Goal: Information Seeking & Learning: Ask a question

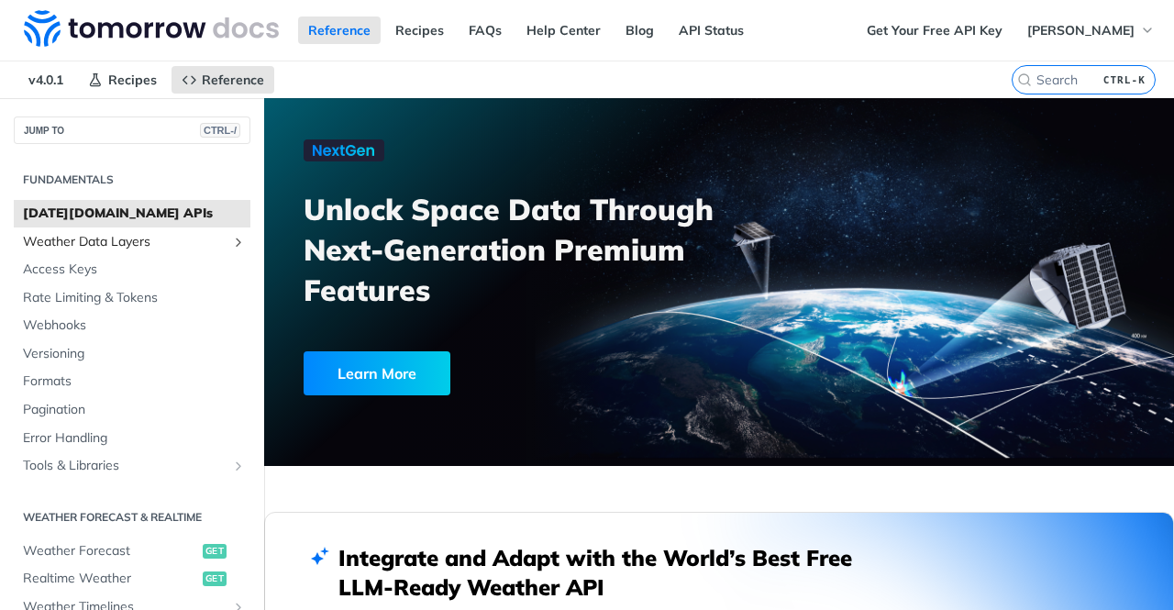
click at [104, 243] on span "Weather Data Layers" at bounding box center [125, 242] width 204 height 18
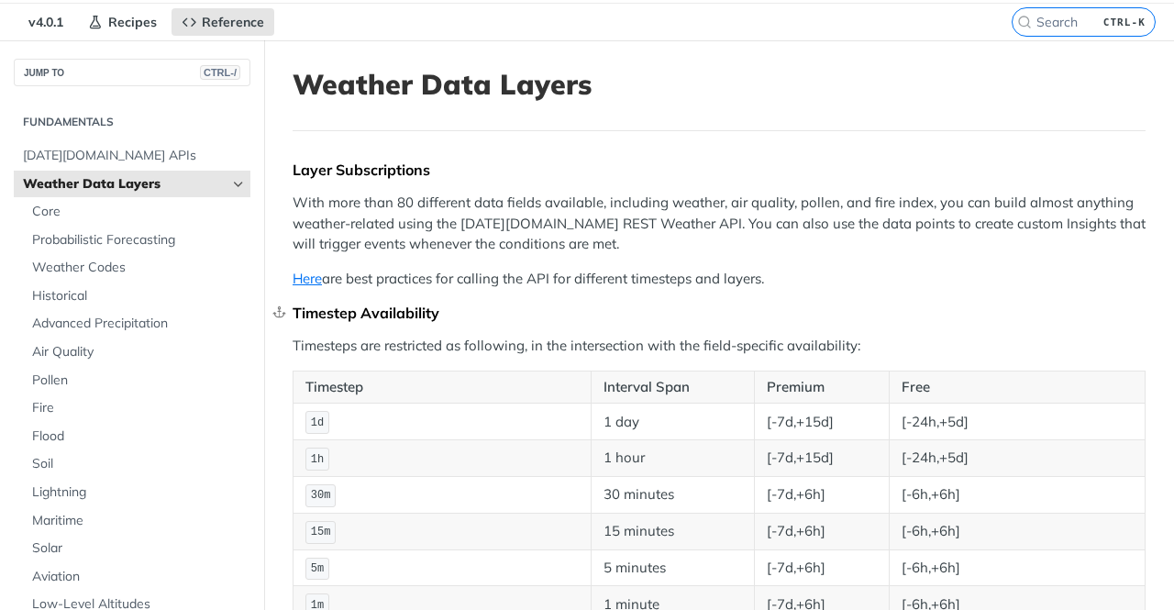
scroll to position [57, 0]
drag, startPoint x: 292, startPoint y: 279, endPoint x: 264, endPoint y: 376, distance: 101.0
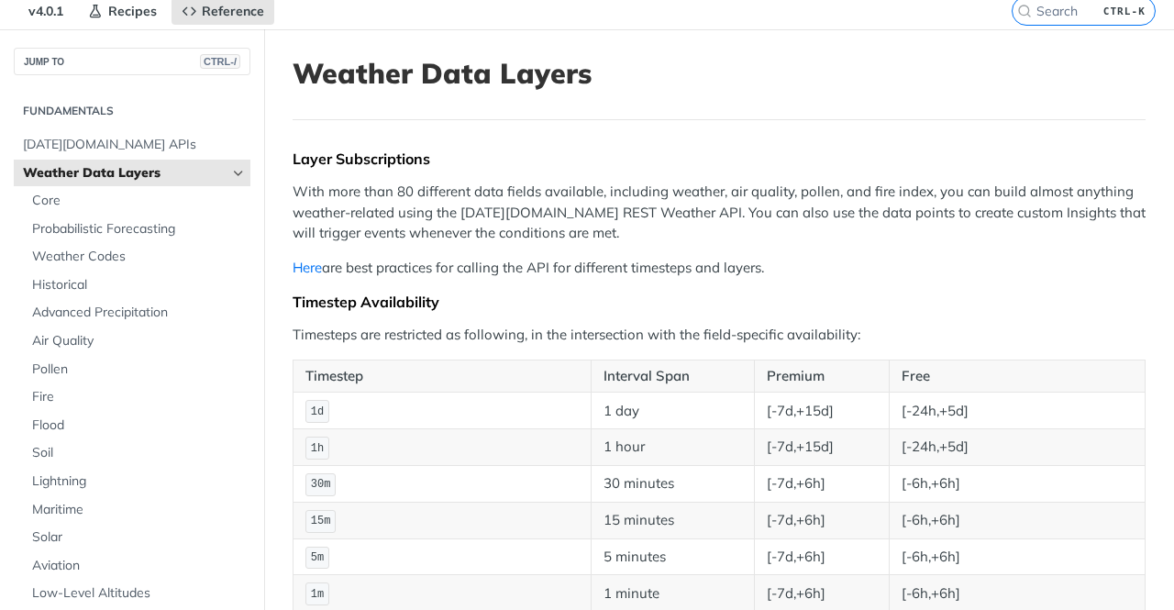
scroll to position [0, 0]
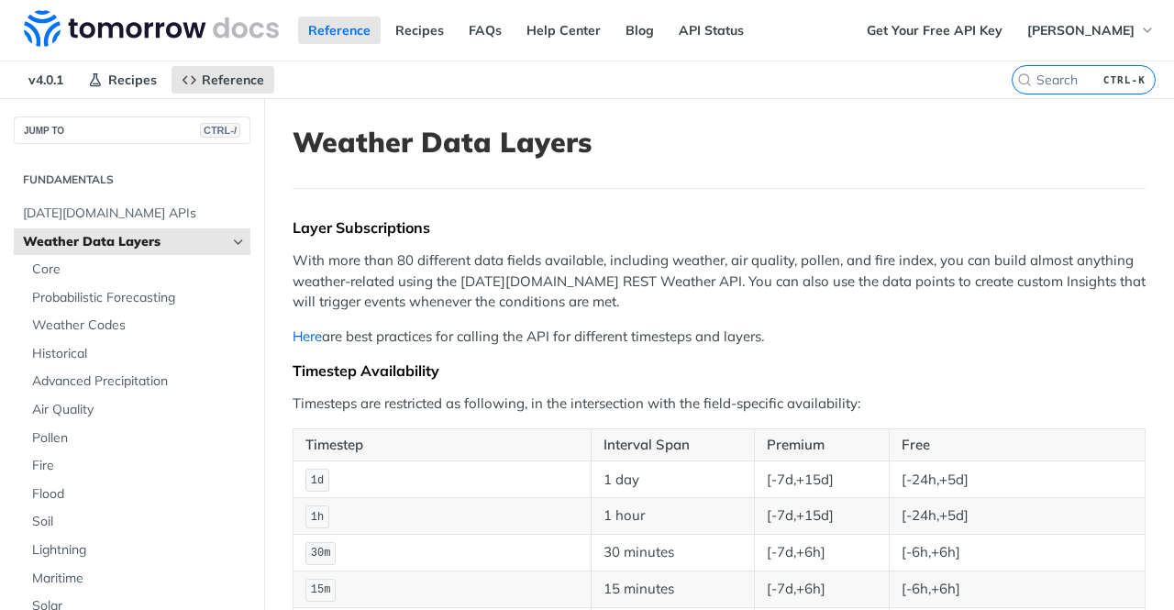
click at [313, 338] on link "Here" at bounding box center [307, 335] width 29 height 17
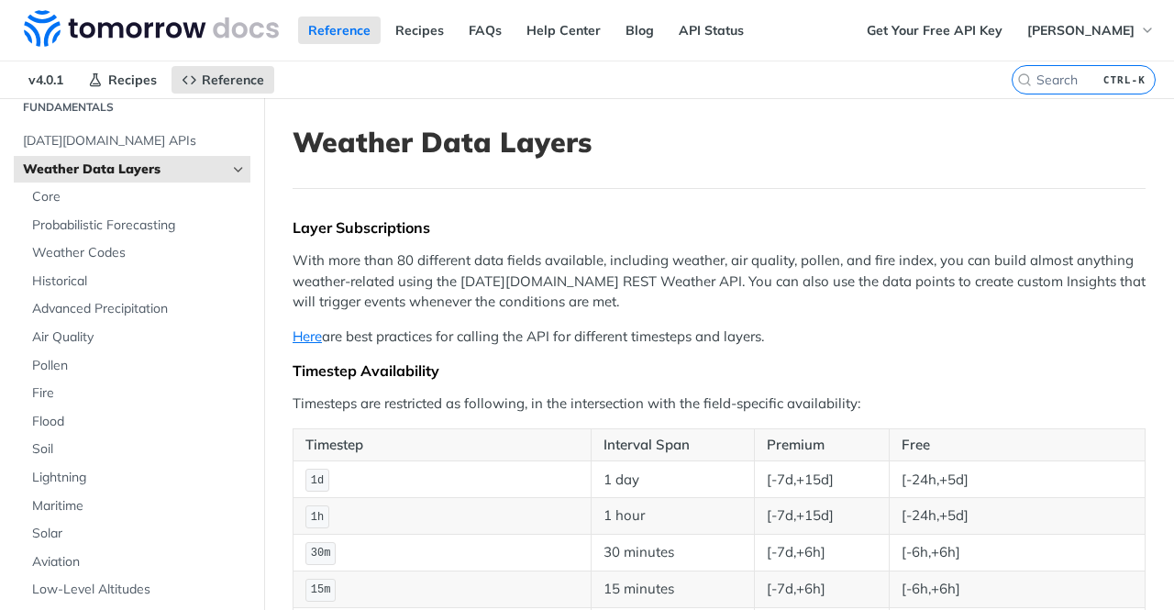
scroll to position [72, 0]
click at [57, 193] on span "Core" at bounding box center [139, 198] width 214 height 18
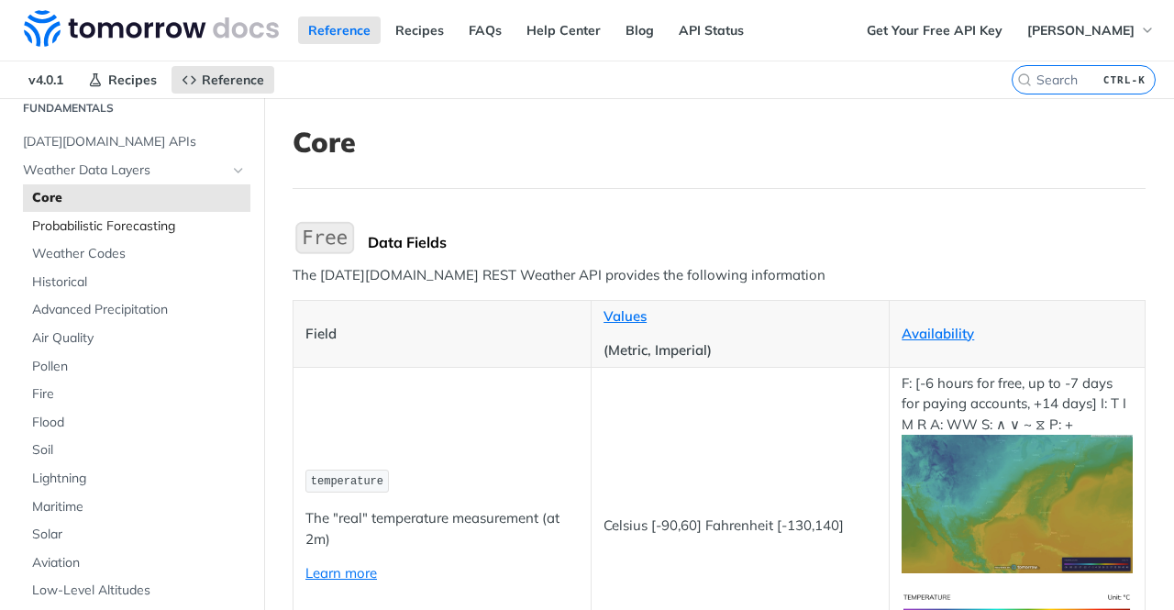
click at [129, 227] on span "Probabilistic Forecasting" at bounding box center [139, 226] width 214 height 18
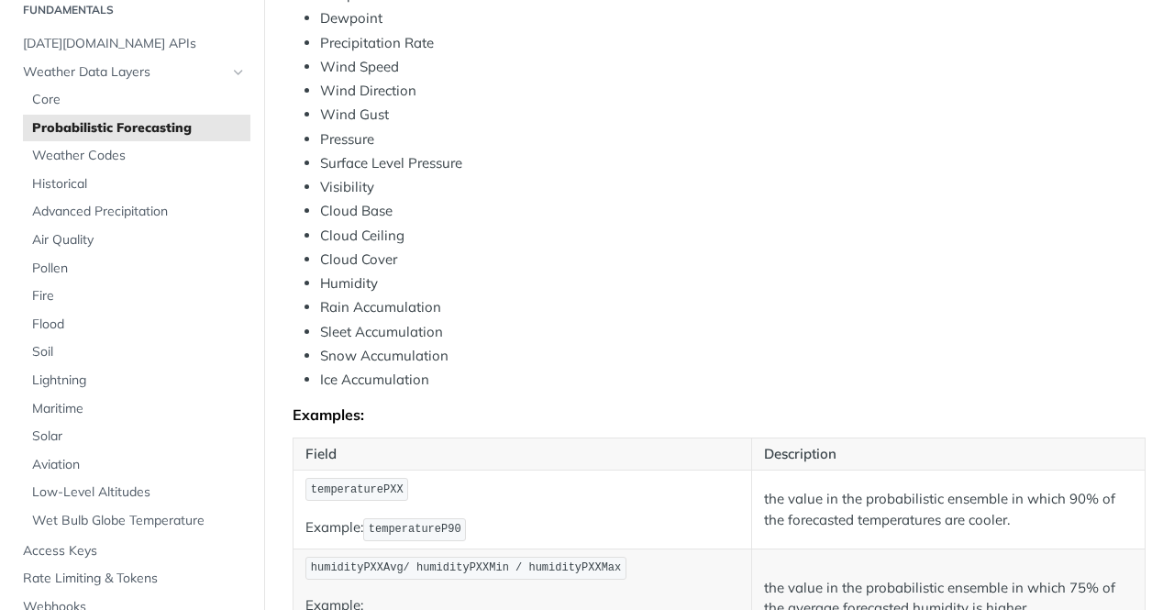
scroll to position [812, 0]
click at [118, 216] on span "Advanced Precipitation" at bounding box center [139, 212] width 214 height 18
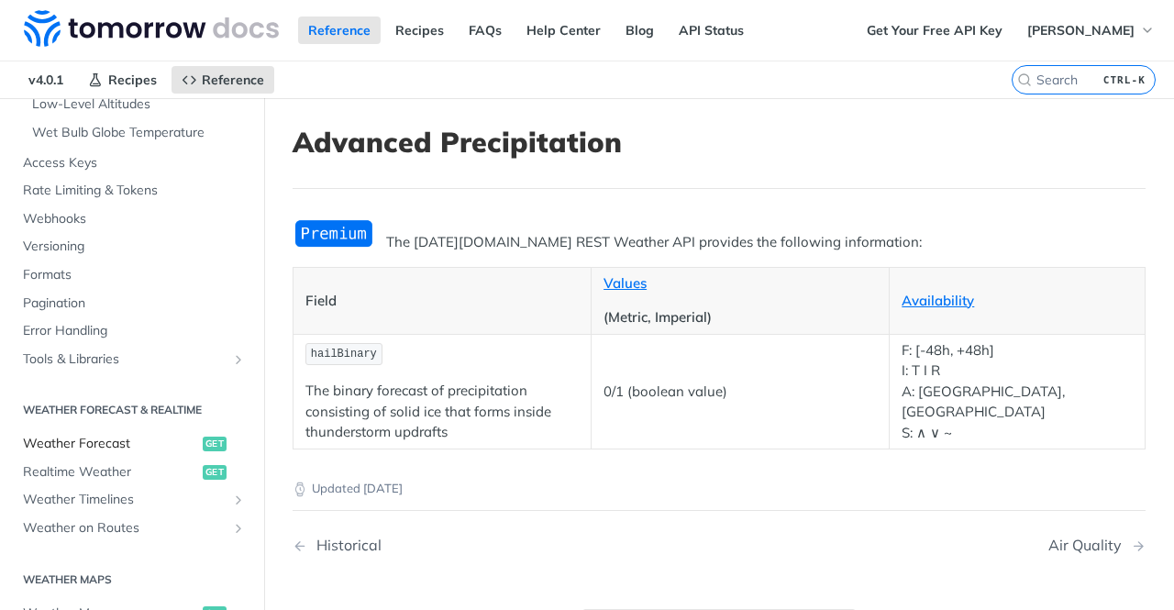
scroll to position [560, 0]
click at [104, 464] on span "Realtime Weather" at bounding box center [110, 469] width 175 height 18
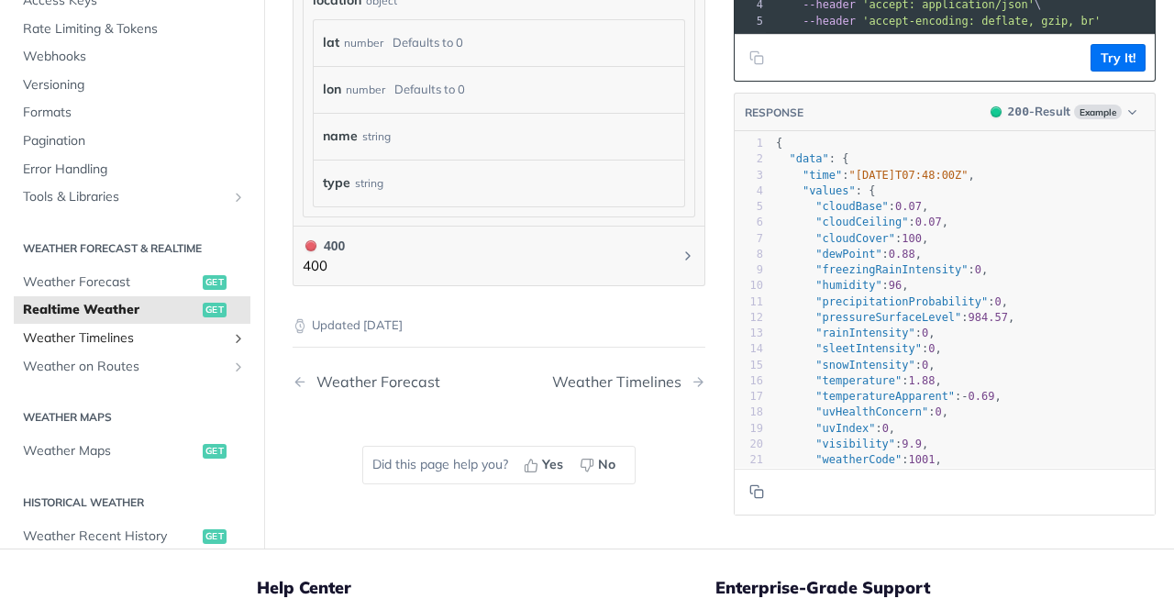
scroll to position [1354, 0]
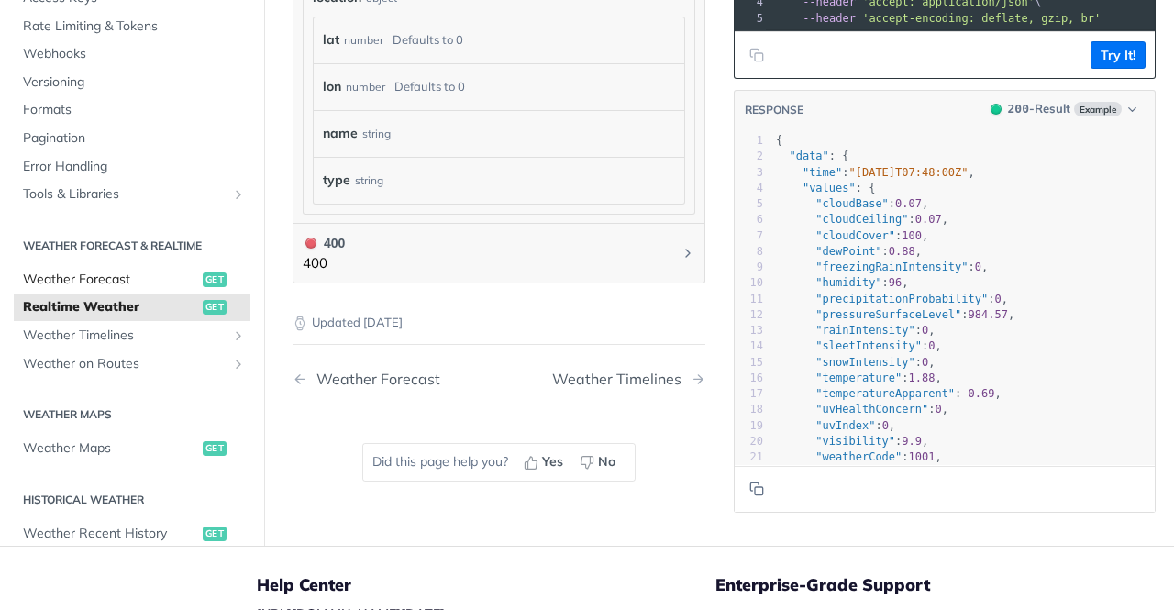
click at [113, 282] on span "Weather Forecast" at bounding box center [110, 280] width 175 height 18
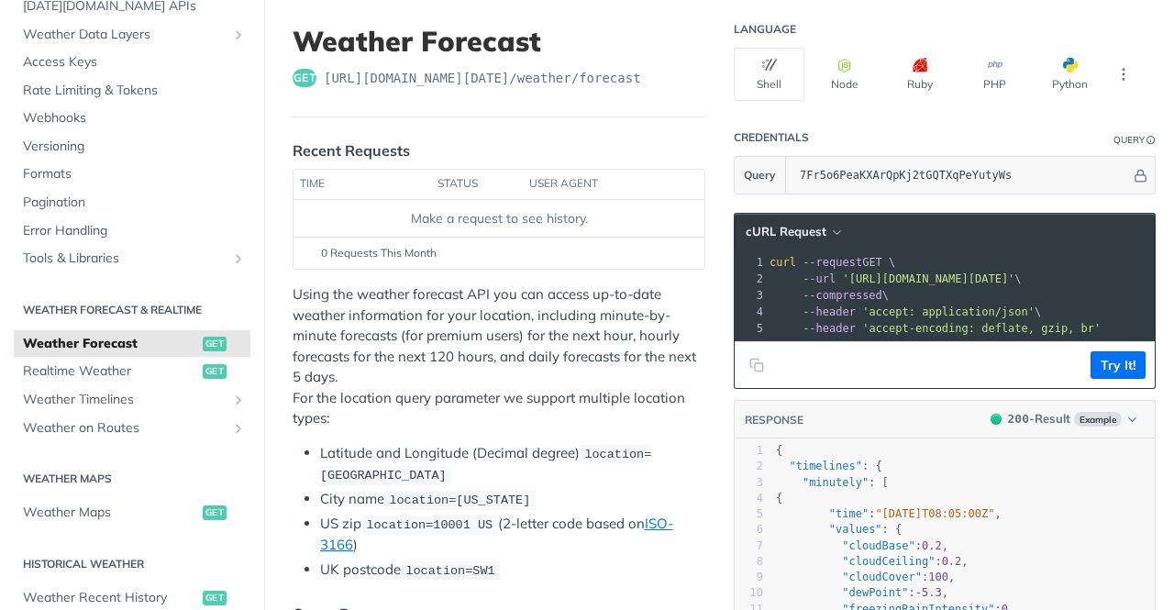
scroll to position [96, 0]
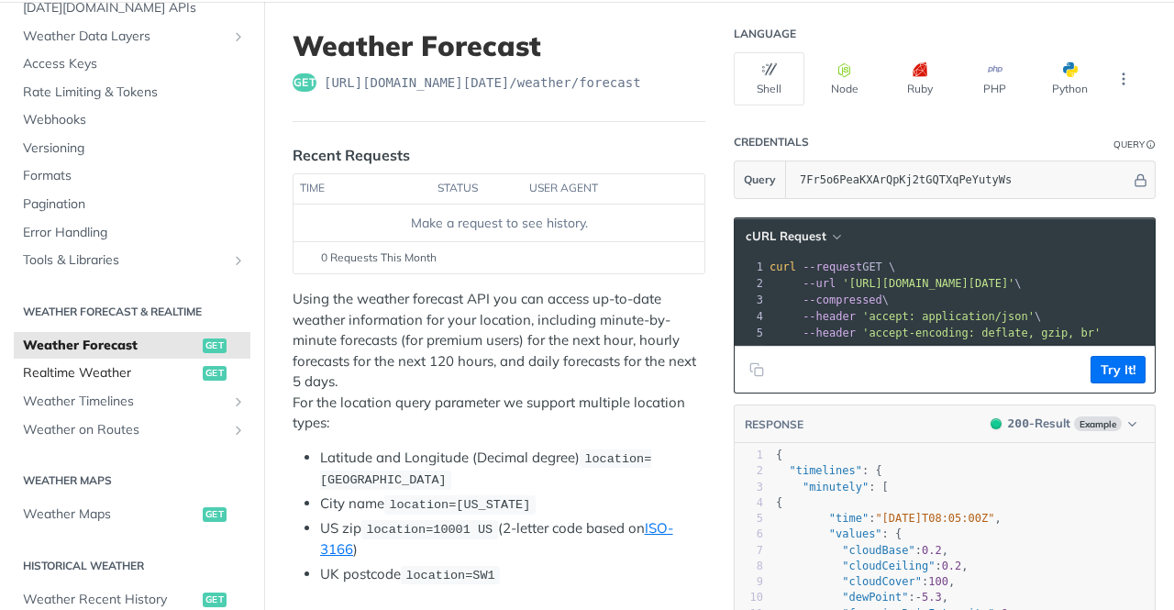
click at [109, 375] on span "Realtime Weather" at bounding box center [110, 373] width 175 height 18
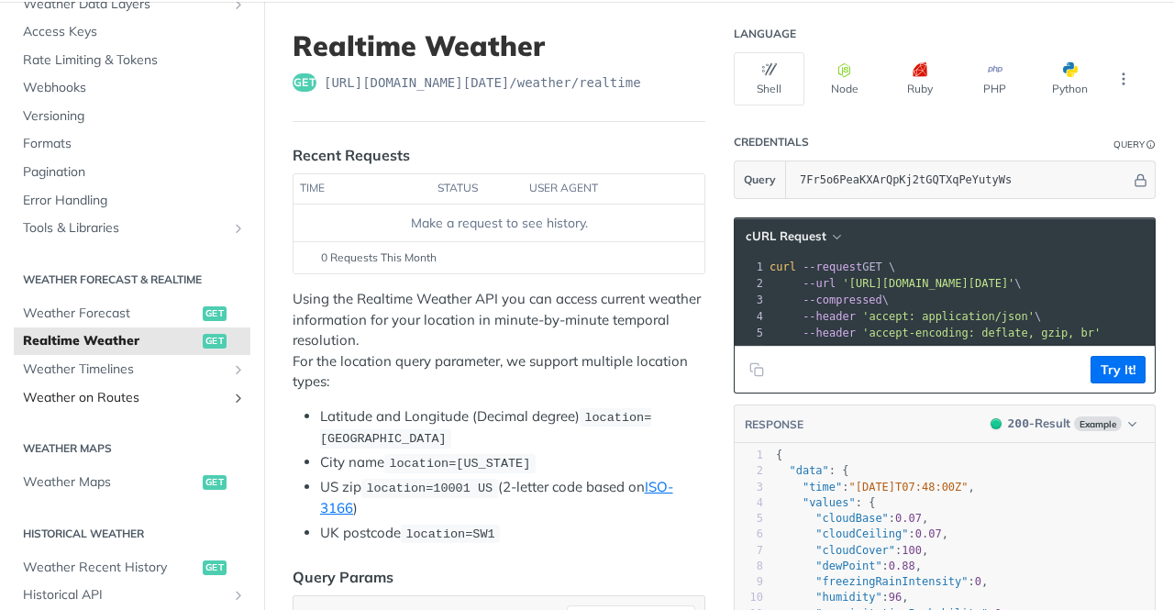
scroll to position [144, 0]
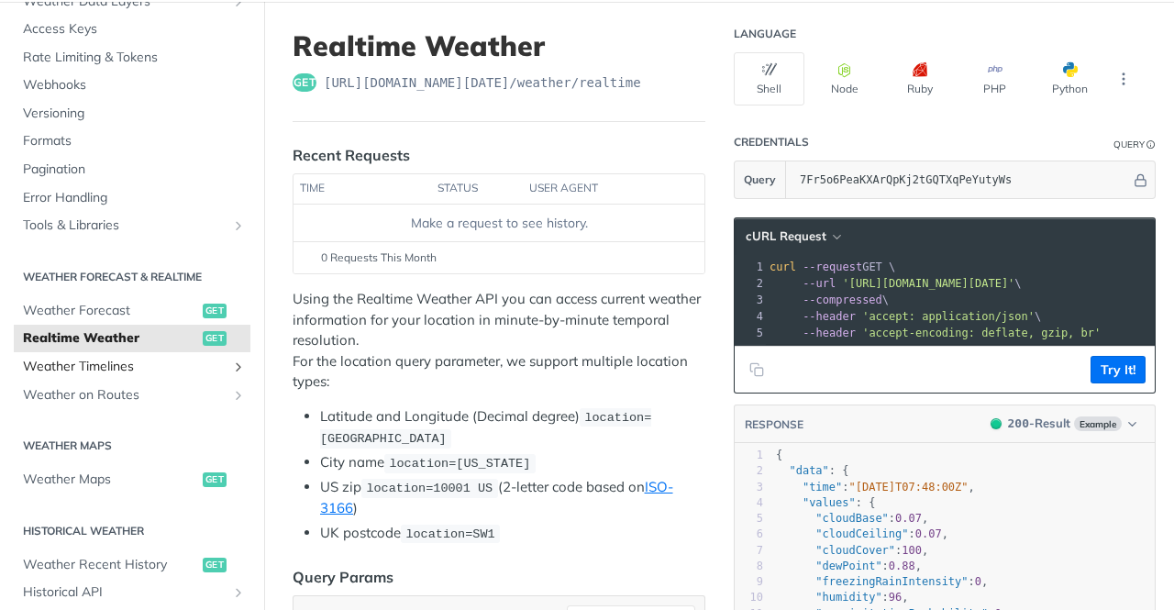
click at [118, 368] on span "Weather Timelines" at bounding box center [125, 367] width 204 height 18
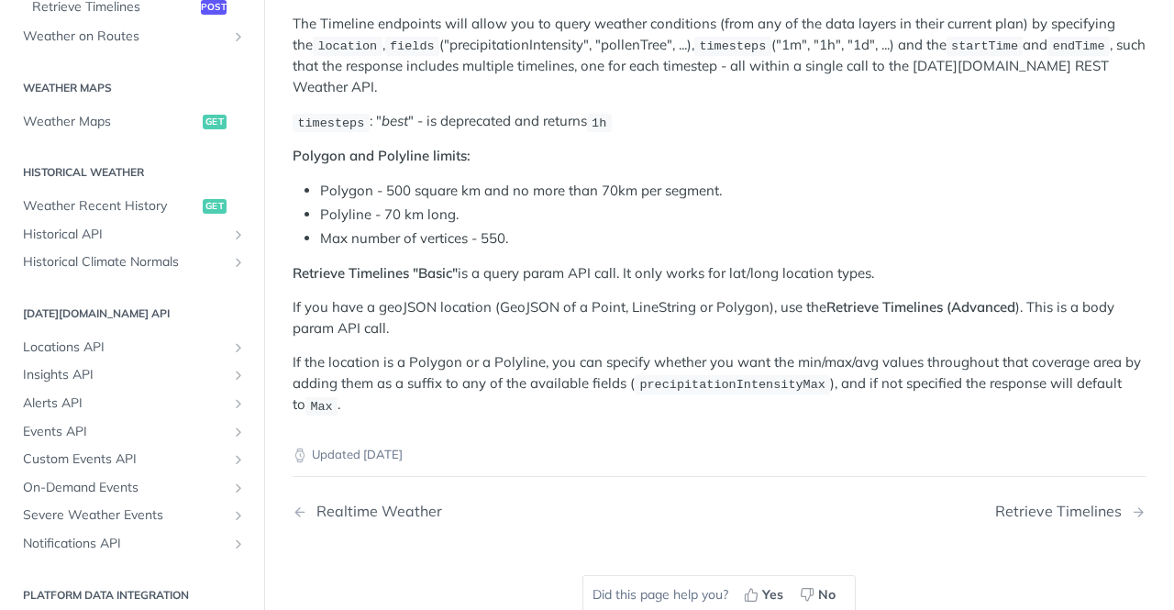
scroll to position [532, 0]
click at [95, 340] on span "Locations API" at bounding box center [125, 346] width 204 height 18
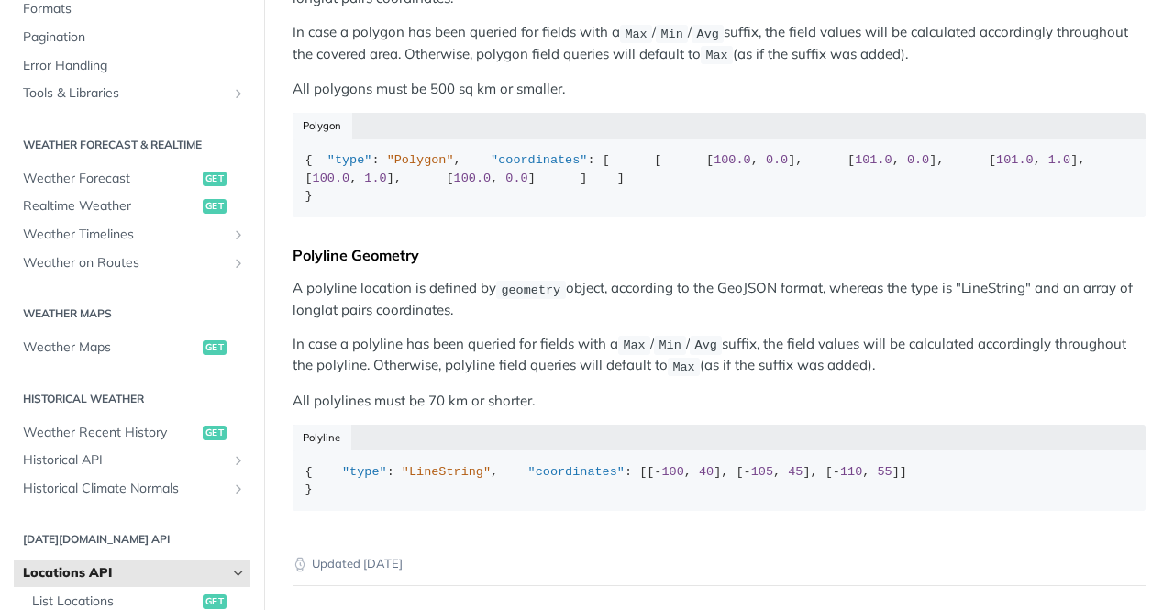
scroll to position [273, 0]
drag, startPoint x: 93, startPoint y: 182, endPoint x: 214, endPoint y: 164, distance: 122.3
click at [93, 182] on span "Weather Forecast" at bounding box center [110, 180] width 175 height 18
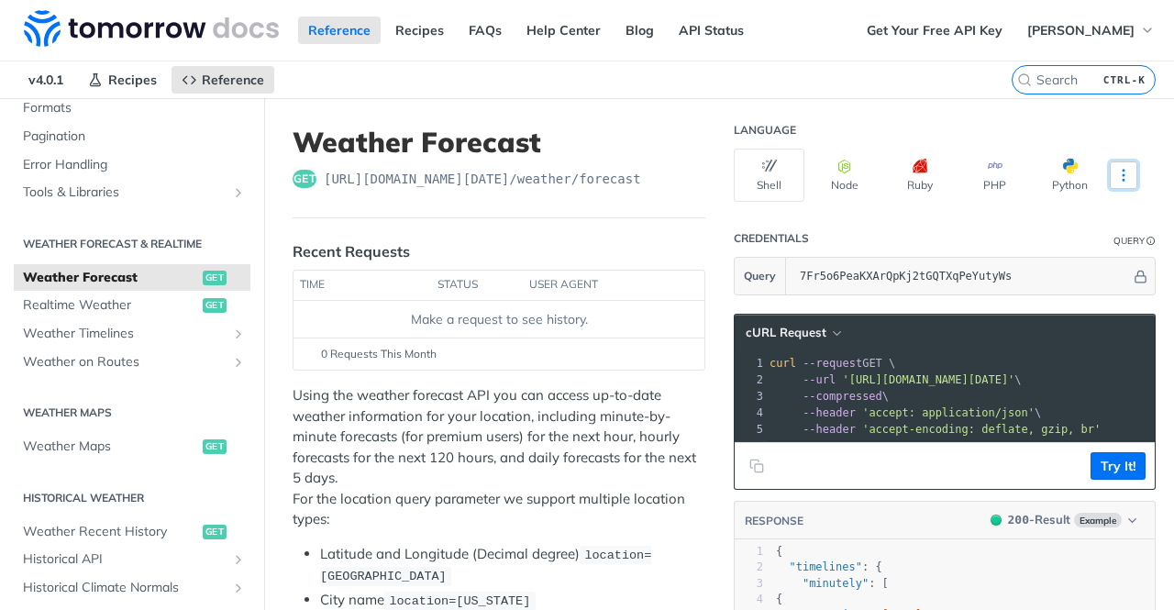
click at [1115, 182] on icon "More ellipsis" at bounding box center [1123, 175] width 17 height 17
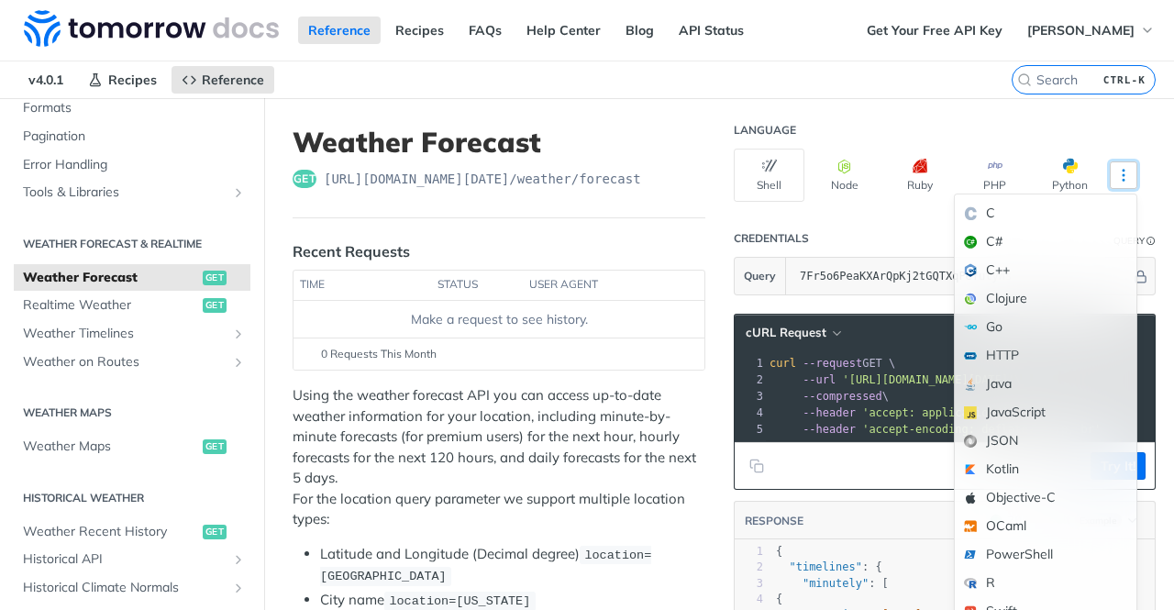
click at [1115, 182] on icon "More ellipsis" at bounding box center [1123, 175] width 17 height 17
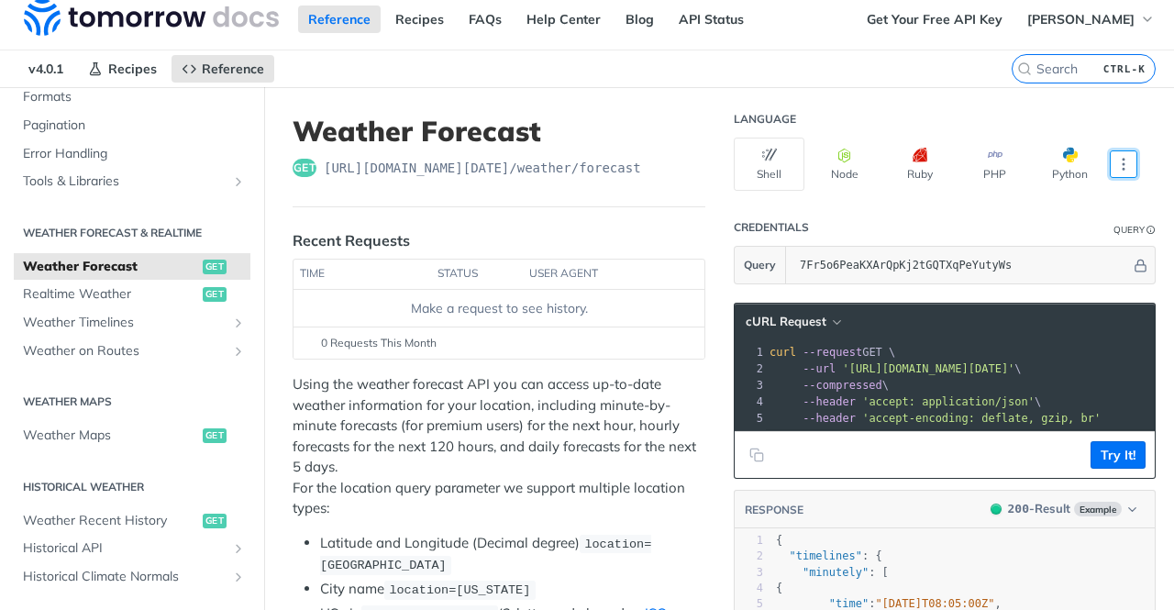
scroll to position [12, 0]
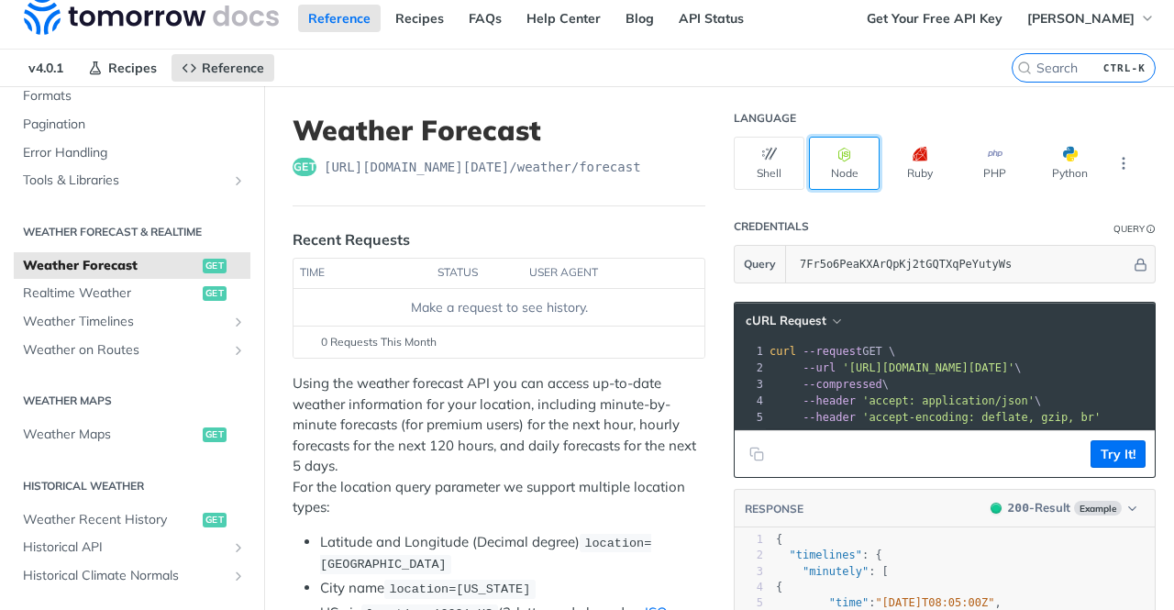
click at [838, 162] on button "Node" at bounding box center [844, 163] width 71 height 53
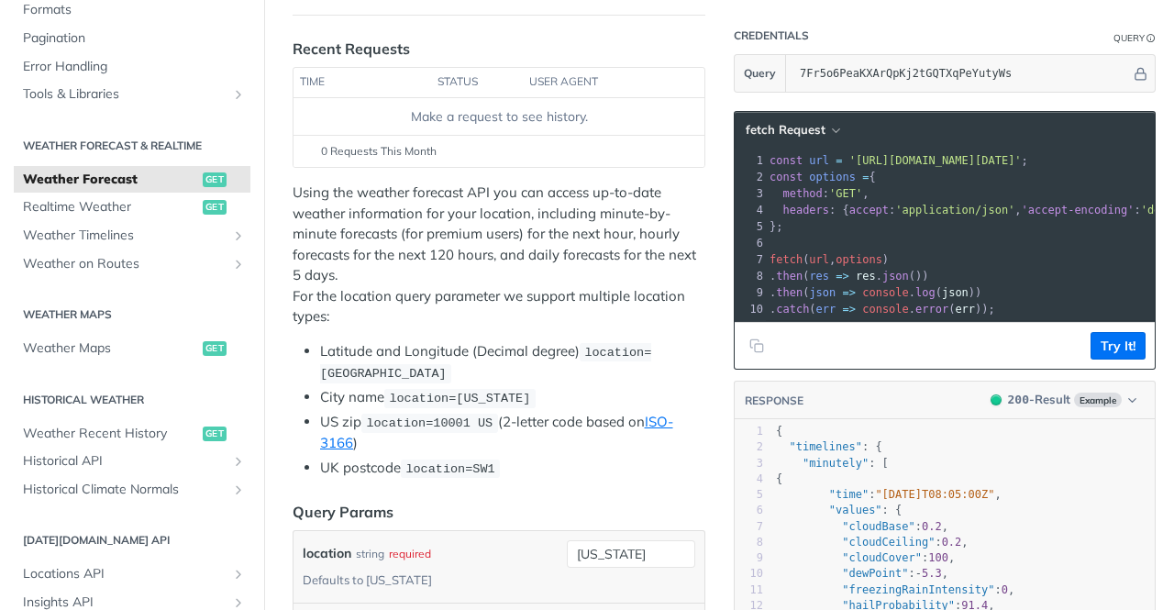
scroll to position [0, 0]
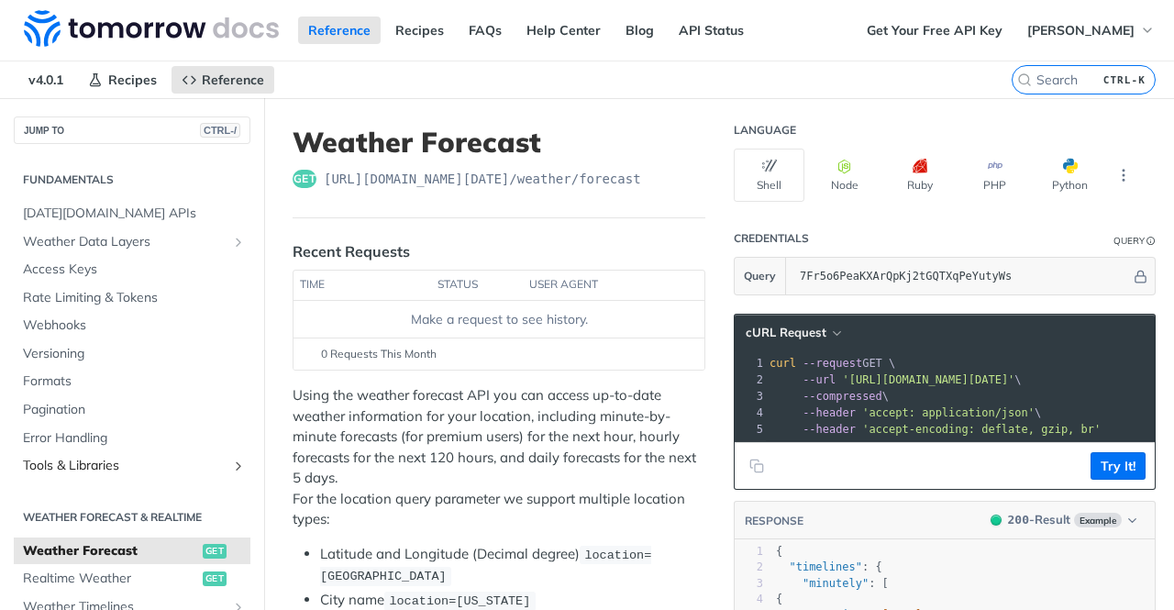
click at [127, 462] on span "Tools & Libraries" at bounding box center [125, 466] width 204 height 18
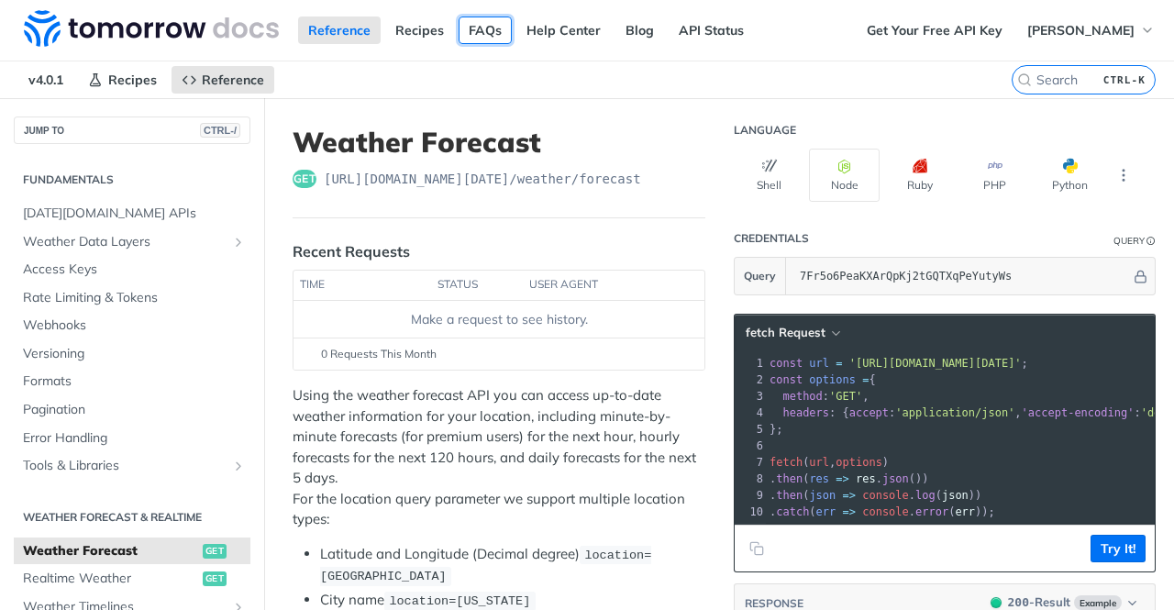
click at [489, 30] on link "FAQs" at bounding box center [485, 31] width 53 height 28
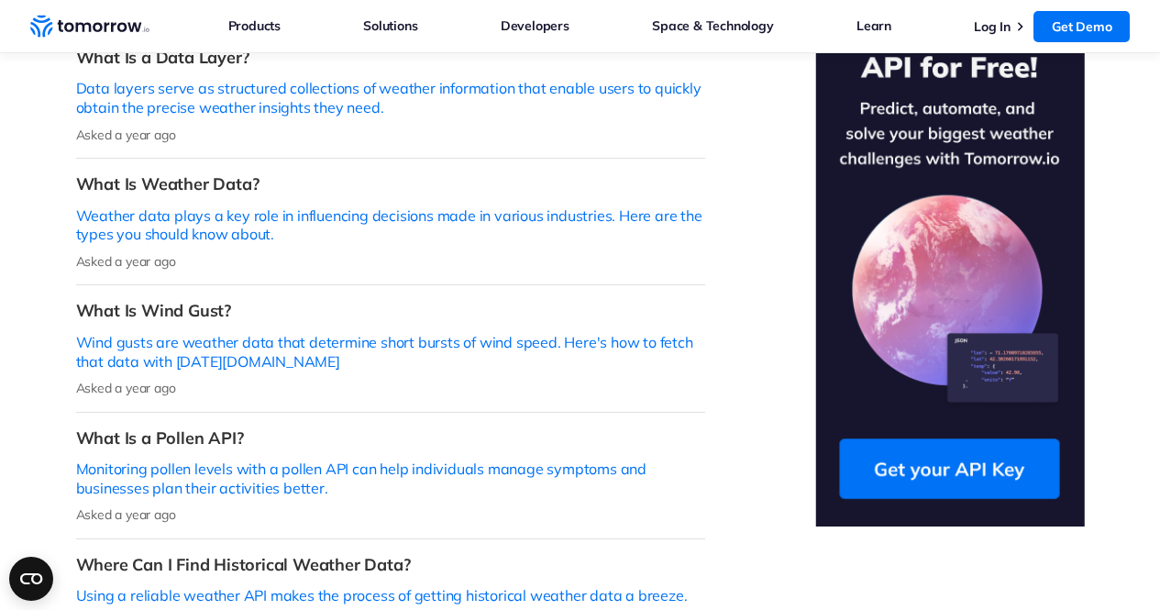
scroll to position [742, 0]
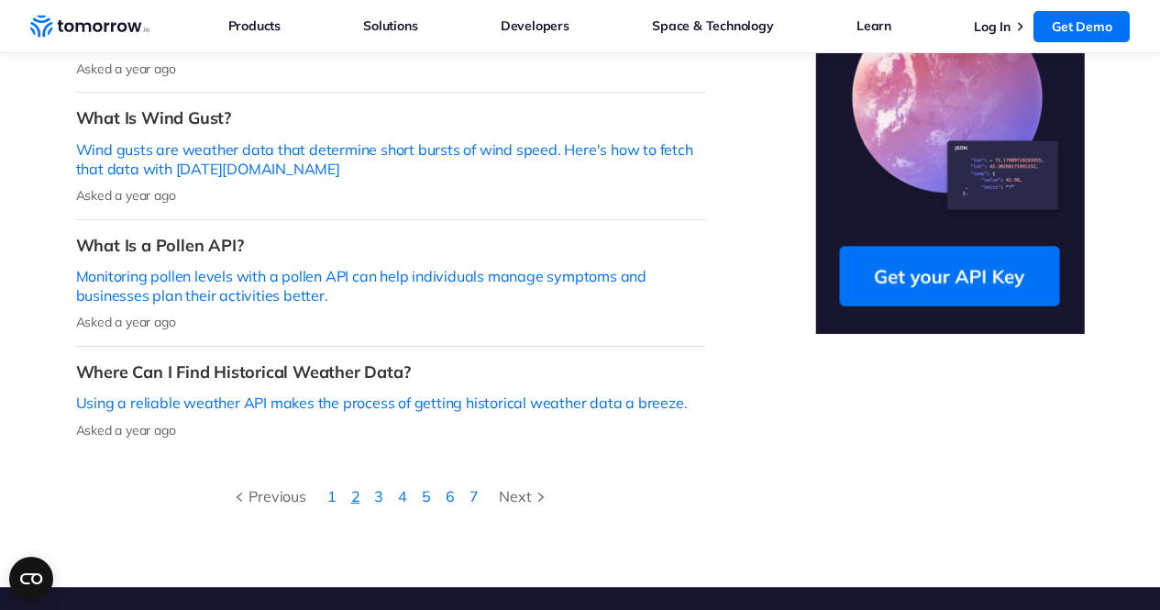
click at [359, 487] on link "2" at bounding box center [355, 496] width 9 height 18
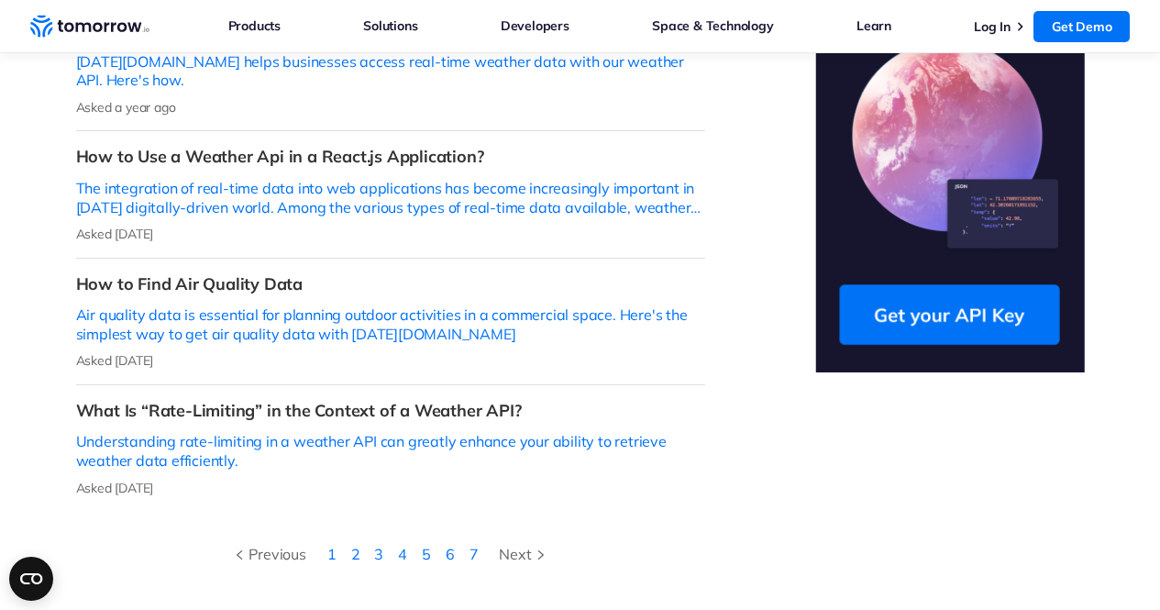
scroll to position [705, 0]
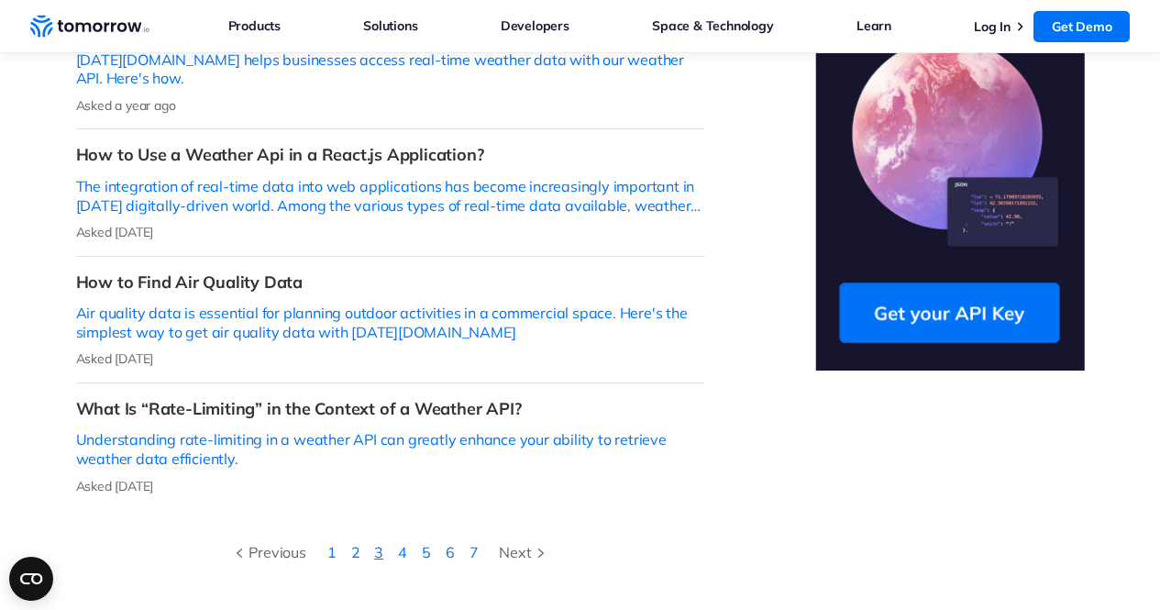
click at [381, 543] on link "3" at bounding box center [378, 552] width 9 height 18
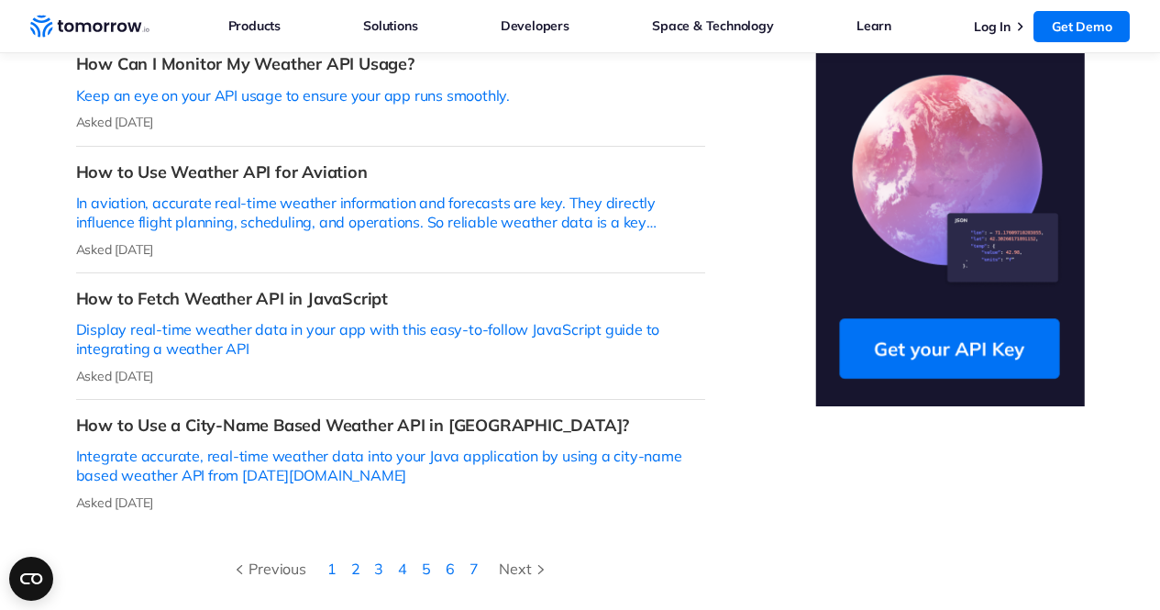
scroll to position [671, 0]
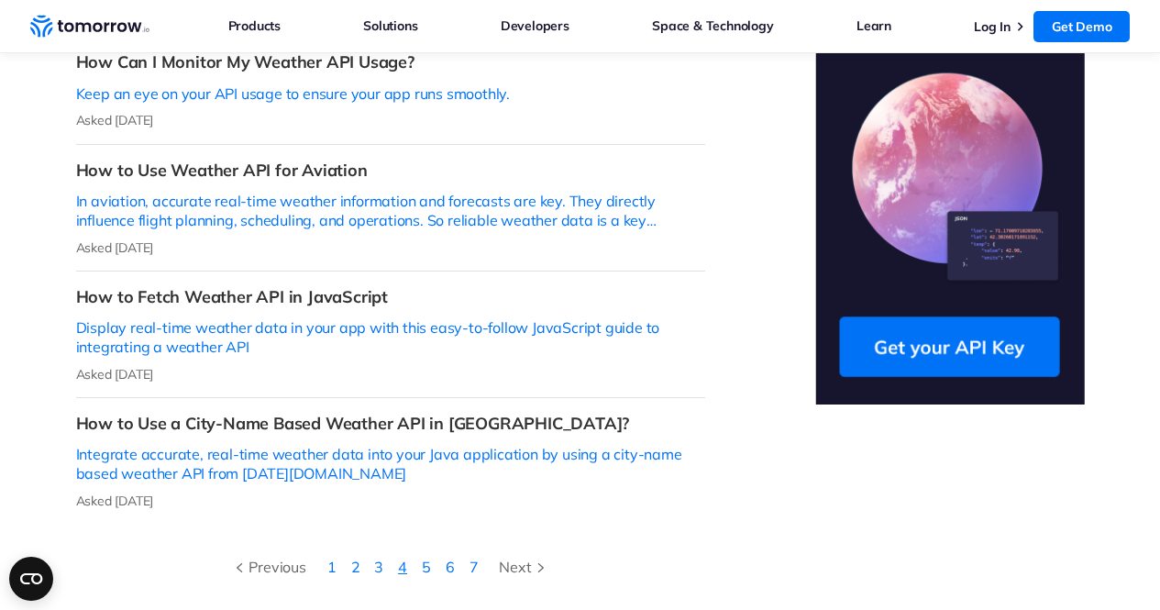
click at [399, 558] on link "4" at bounding box center [402, 567] width 9 height 18
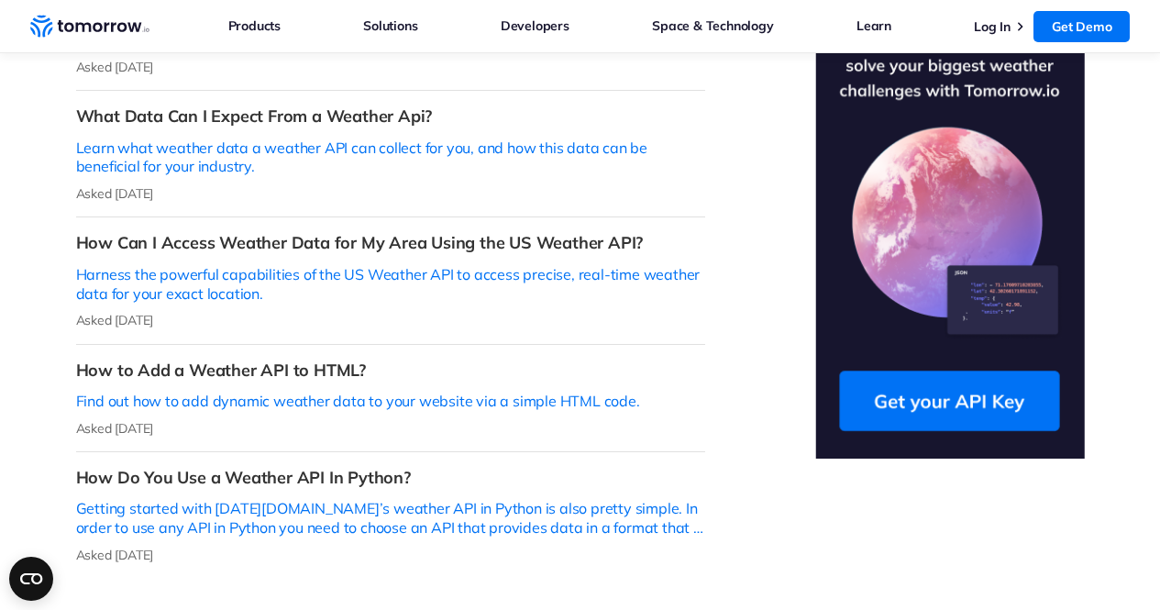
scroll to position [639, 0]
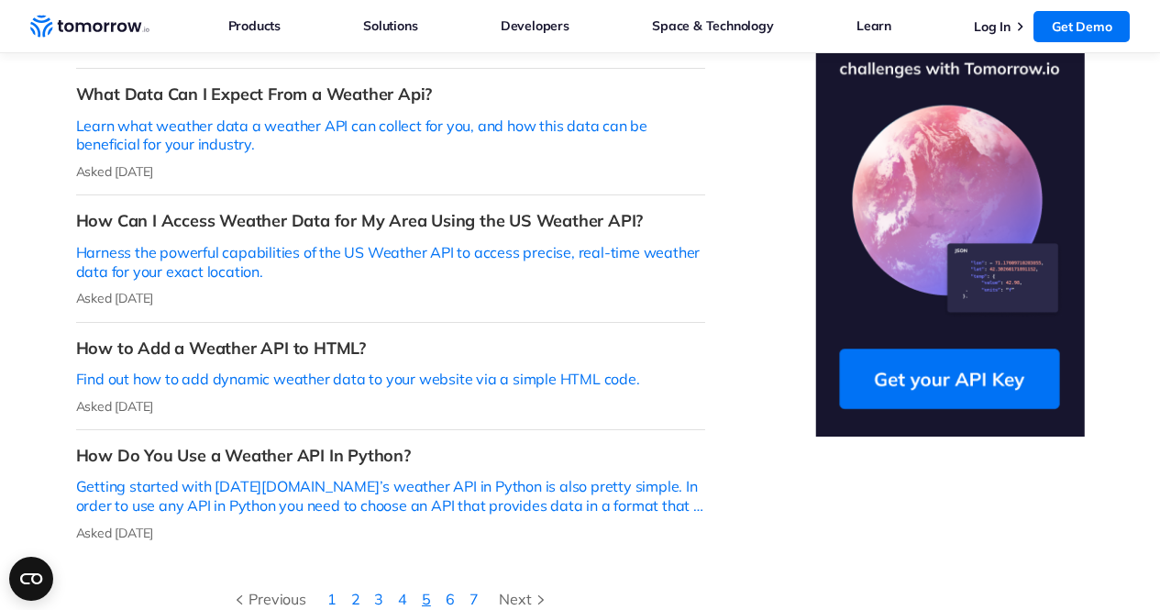
click at [427, 590] on link "5" at bounding box center [426, 599] width 9 height 18
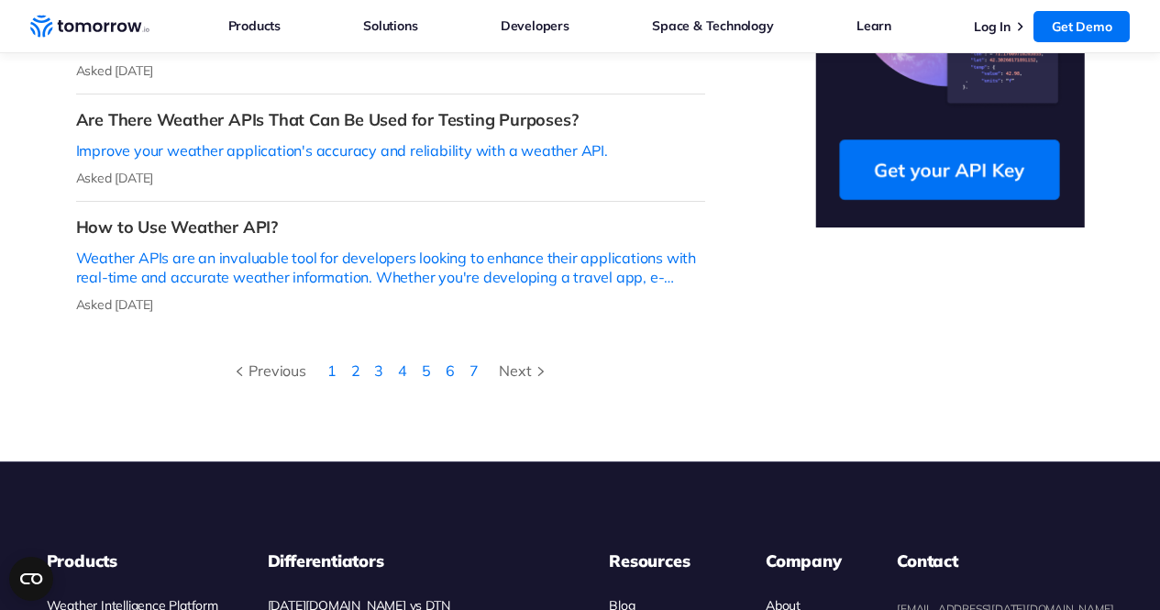
scroll to position [850, 0]
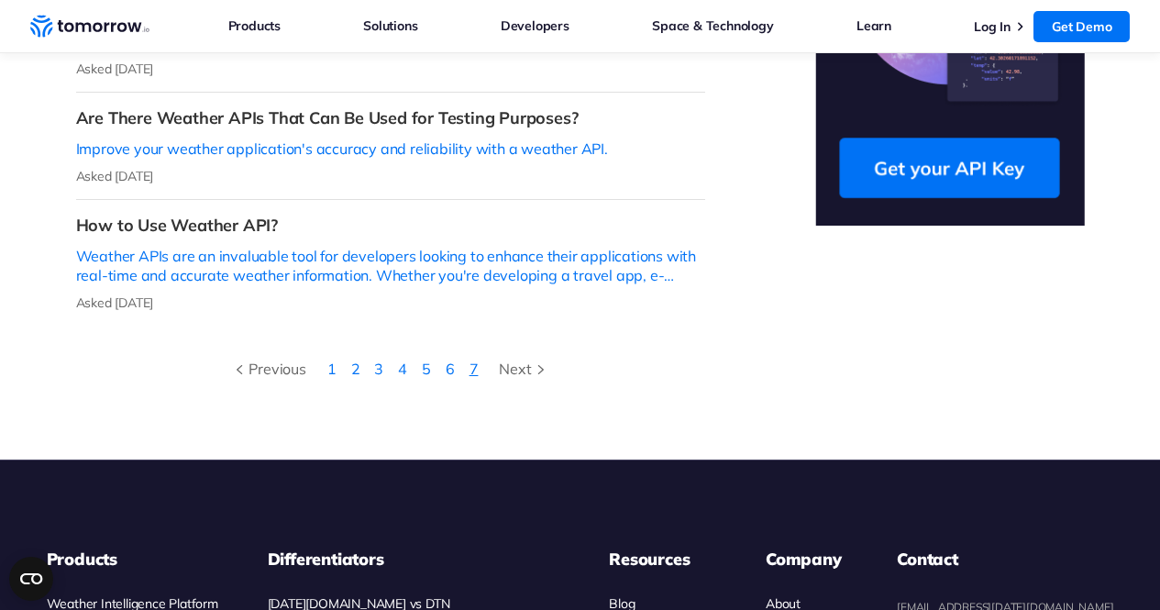
click at [472, 359] on link "7" at bounding box center [474, 368] width 9 height 18
